Goal: Navigation & Orientation: Find specific page/section

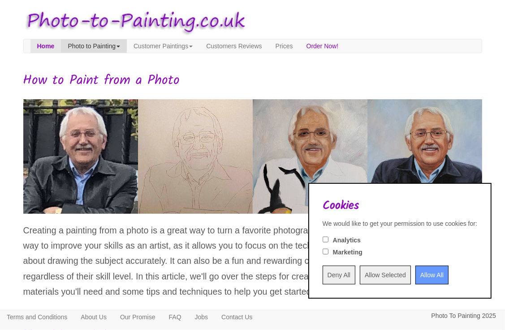
click at [100, 48] on link "Photo to Painting" at bounding box center [94, 45] width 66 height 13
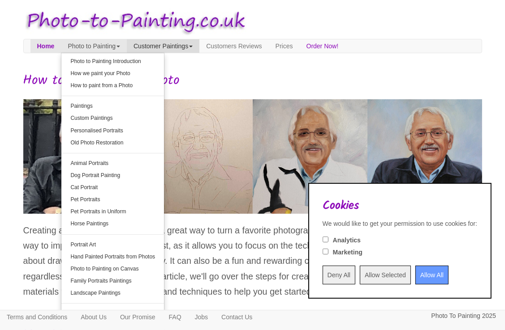
click at [199, 46] on link "Customer Paintings" at bounding box center [163, 45] width 73 height 13
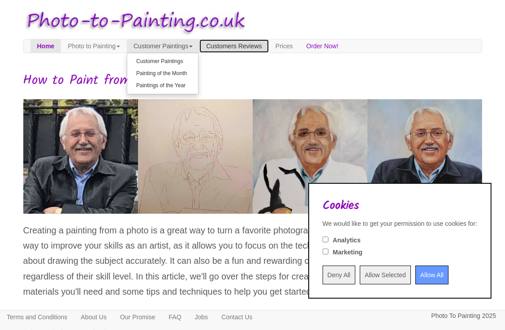
click at [241, 46] on link "Customers Reviews" at bounding box center [233, 45] width 69 height 13
